Goal: Task Accomplishment & Management: Use online tool/utility

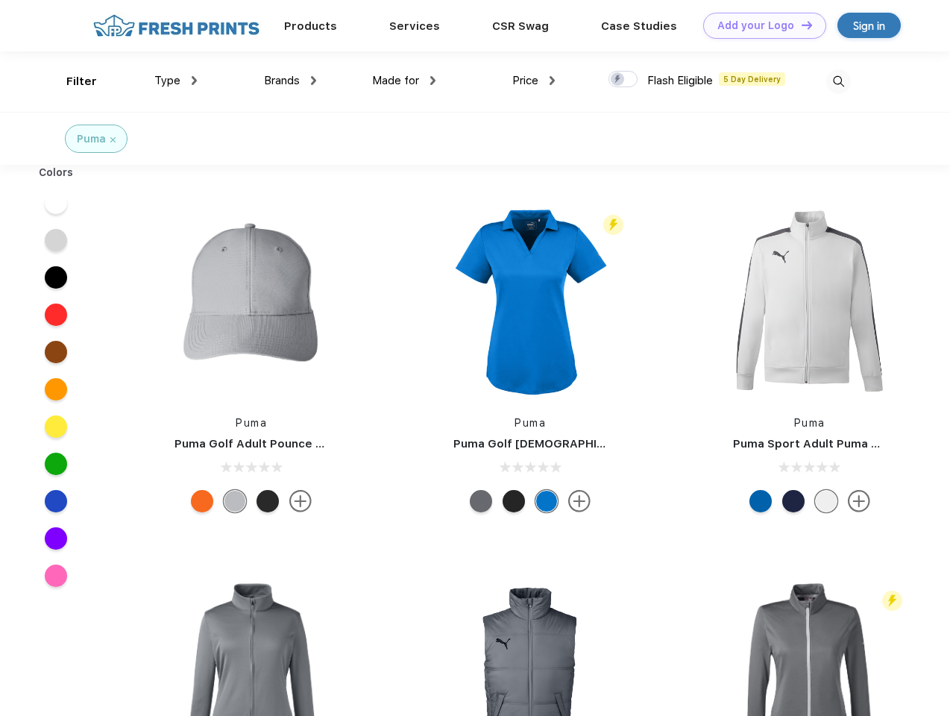
click at [759, 25] on link "Add your Logo Design Tool" at bounding box center [764, 26] width 123 height 26
click at [0, 0] on div "Design Tool" at bounding box center [0, 0] width 0 height 0
click at [800, 25] on link "Add your Logo Design Tool" at bounding box center [764, 26] width 123 height 26
click at [72, 81] on div "Filter" at bounding box center [81, 81] width 31 height 17
click at [176, 81] on span "Type" at bounding box center [167, 80] width 26 height 13
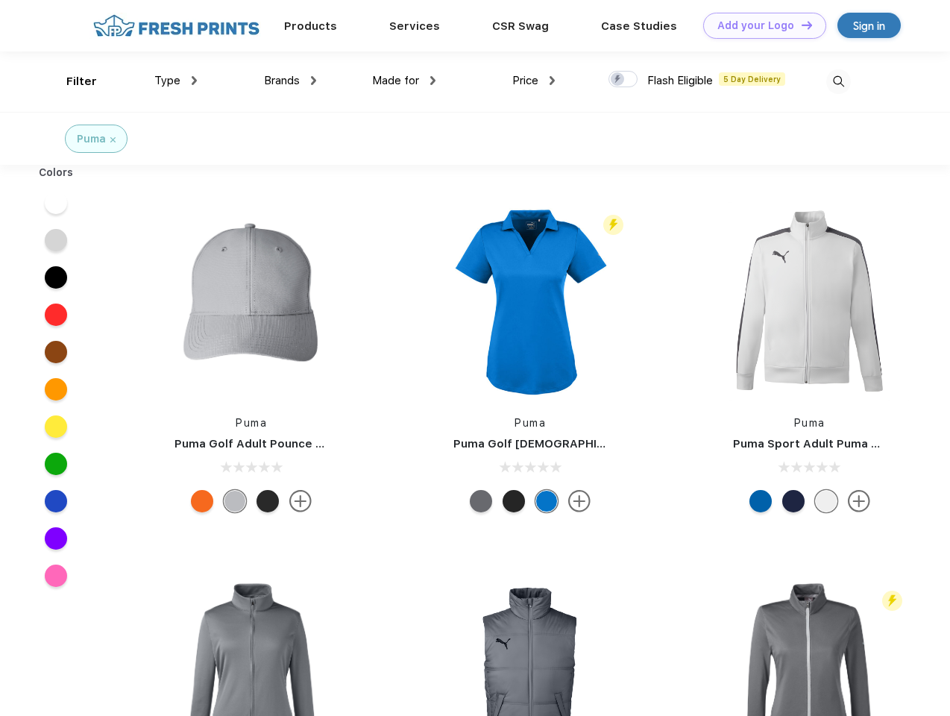
click at [290, 81] on span "Brands" at bounding box center [282, 80] width 36 height 13
click at [404, 81] on span "Made for" at bounding box center [395, 80] width 47 height 13
click at [534, 81] on span "Price" at bounding box center [525, 80] width 26 height 13
click at [624, 80] on div at bounding box center [623, 79] width 29 height 16
click at [618, 80] on input "checkbox" at bounding box center [614, 75] width 10 height 10
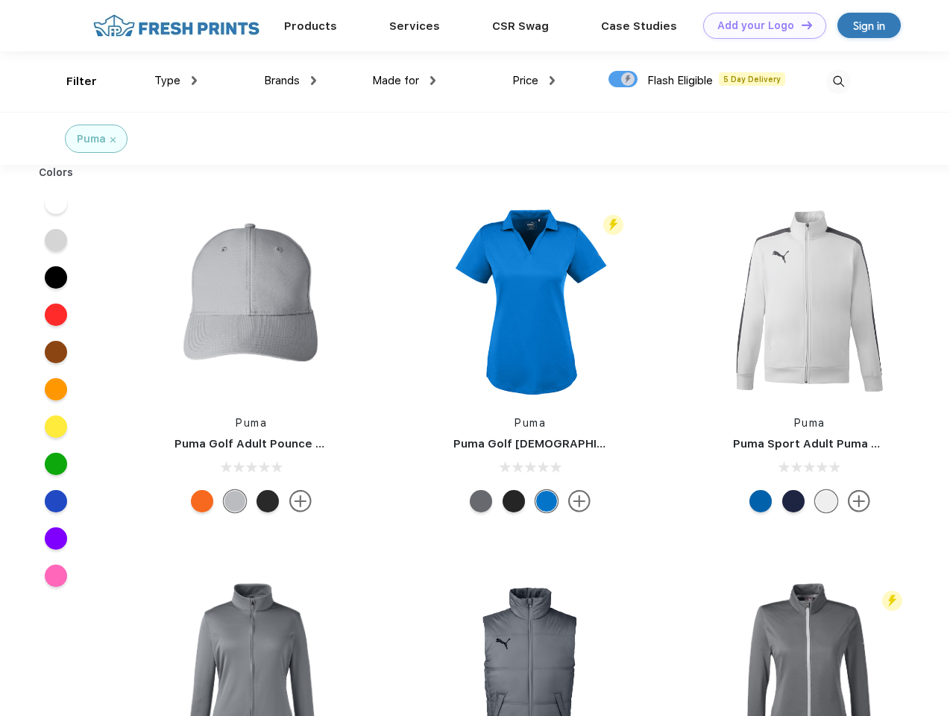
click at [838, 81] on img at bounding box center [839, 81] width 25 height 25
